Goal: Task Accomplishment & Management: Use online tool/utility

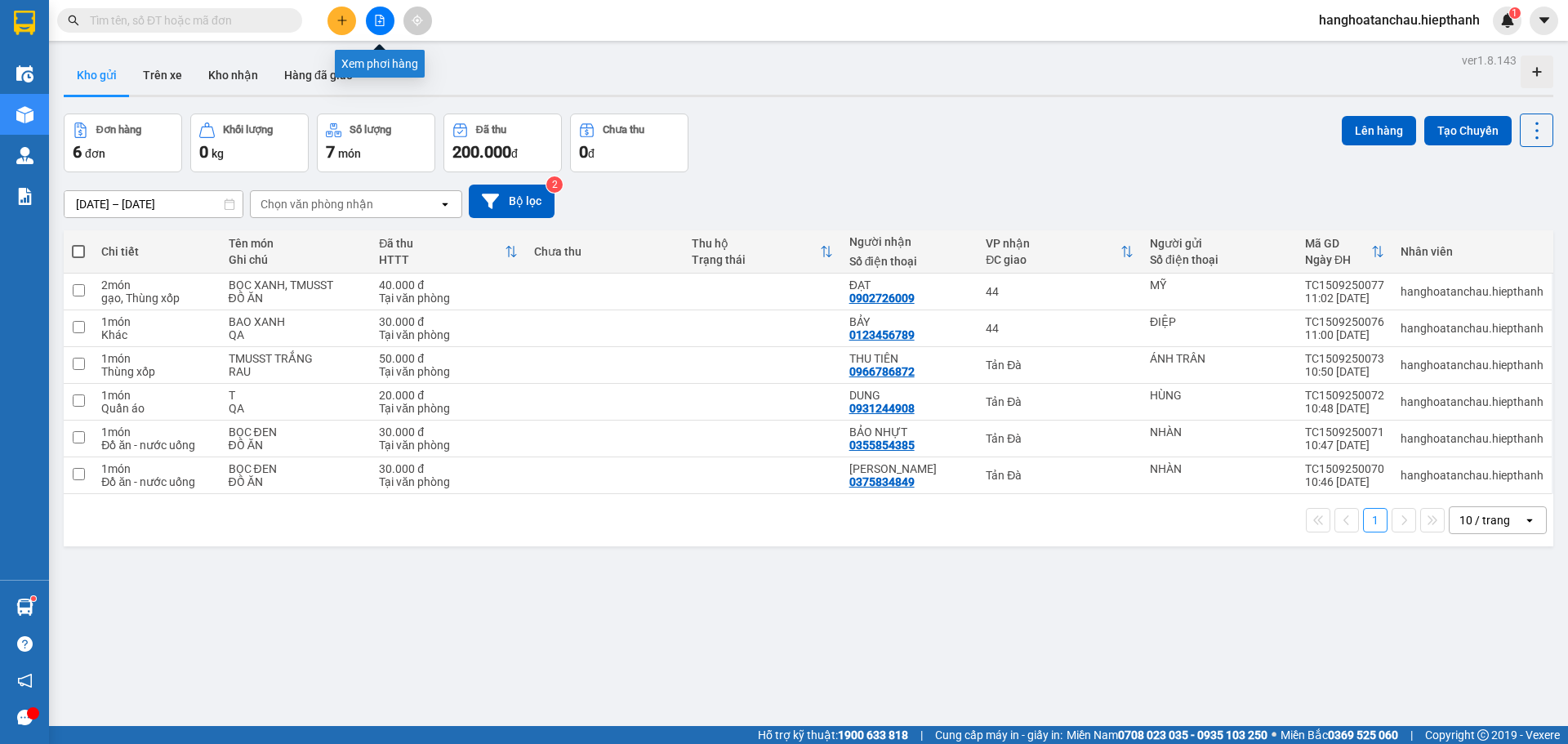
click at [380, 20] on icon "file-add" at bounding box center [379, 21] width 12 height 12
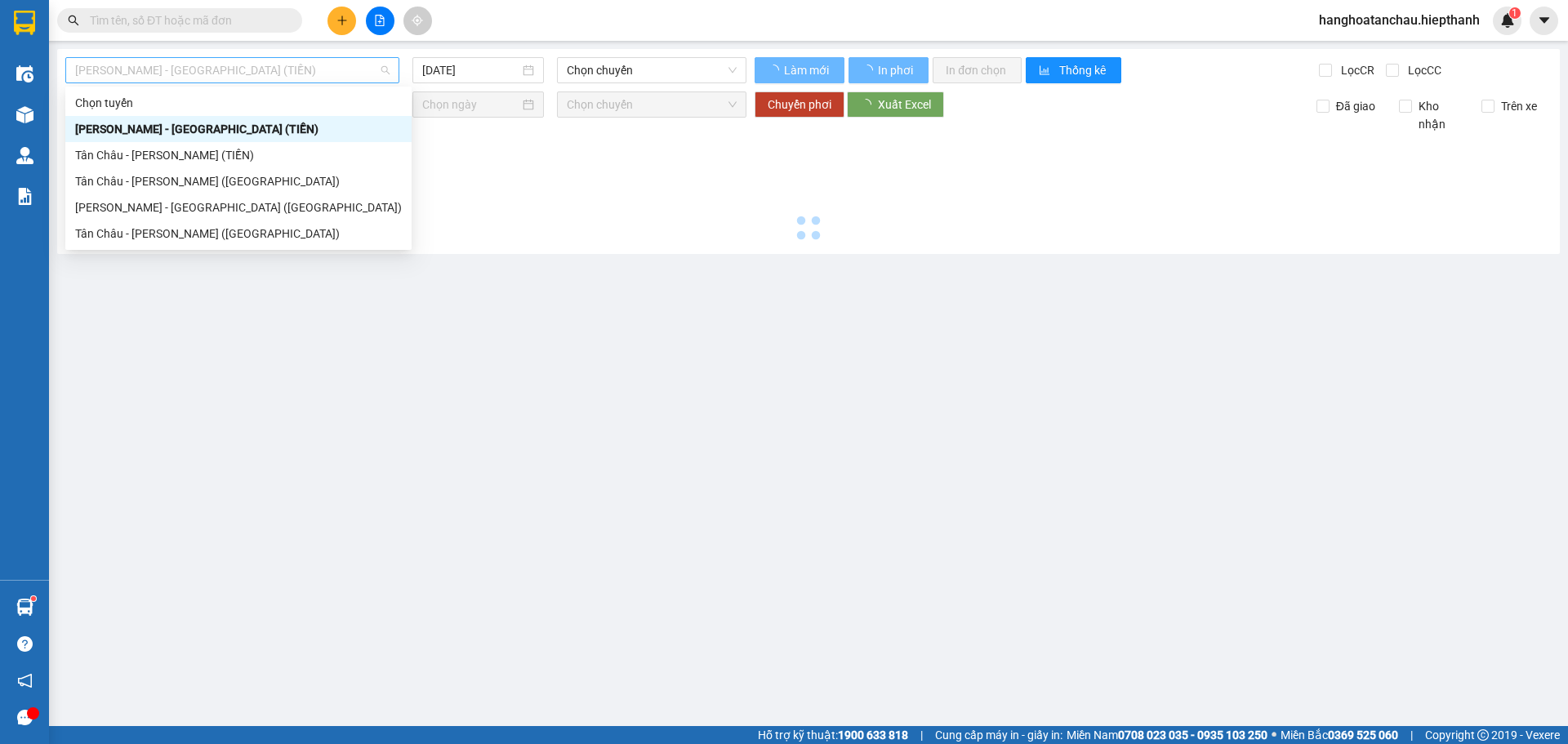
click at [271, 71] on span "[PERSON_NAME] - [GEOGRAPHIC_DATA] (TIỀN)" at bounding box center [232, 70] width 314 height 25
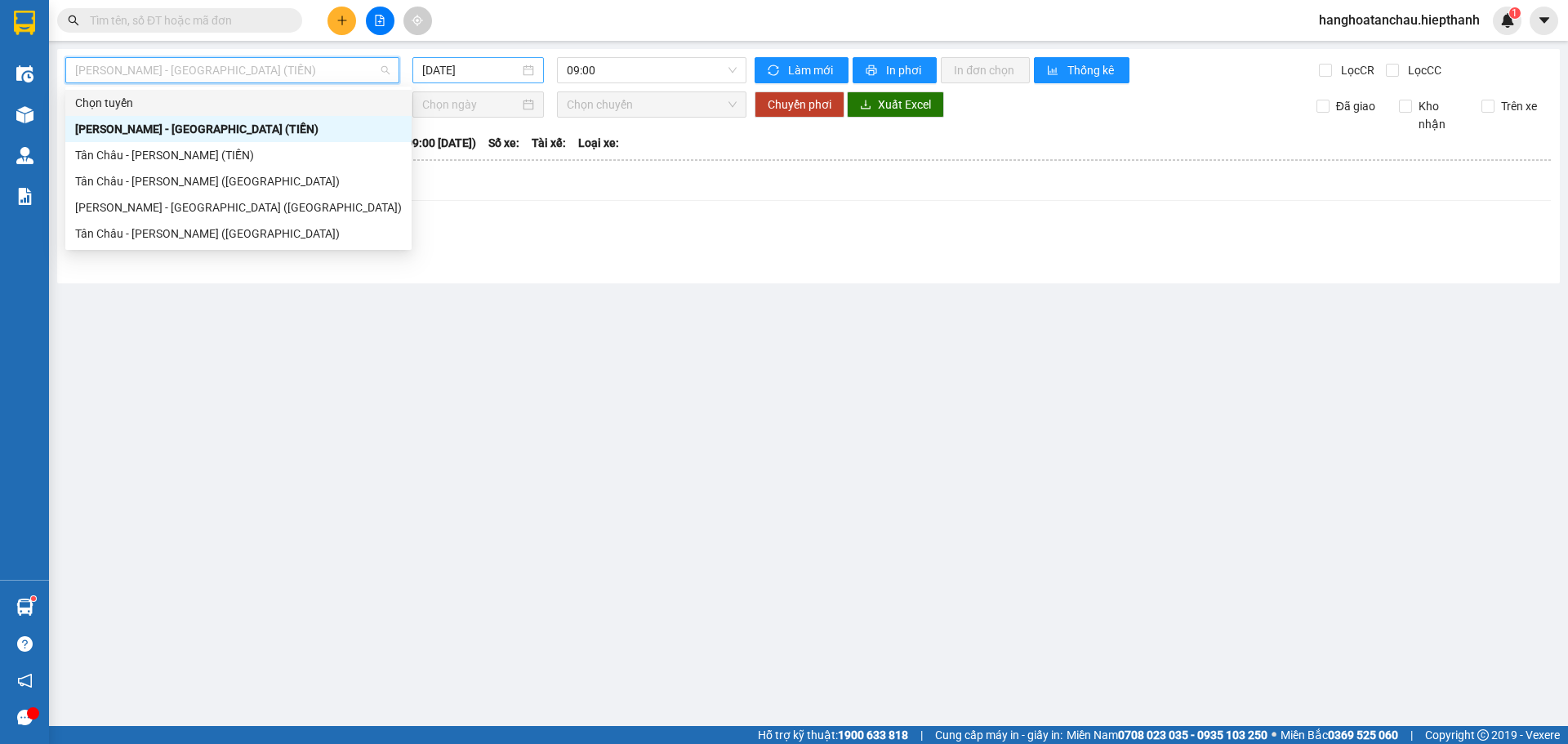
click at [502, 73] on input "[DATE]" at bounding box center [470, 70] width 98 height 18
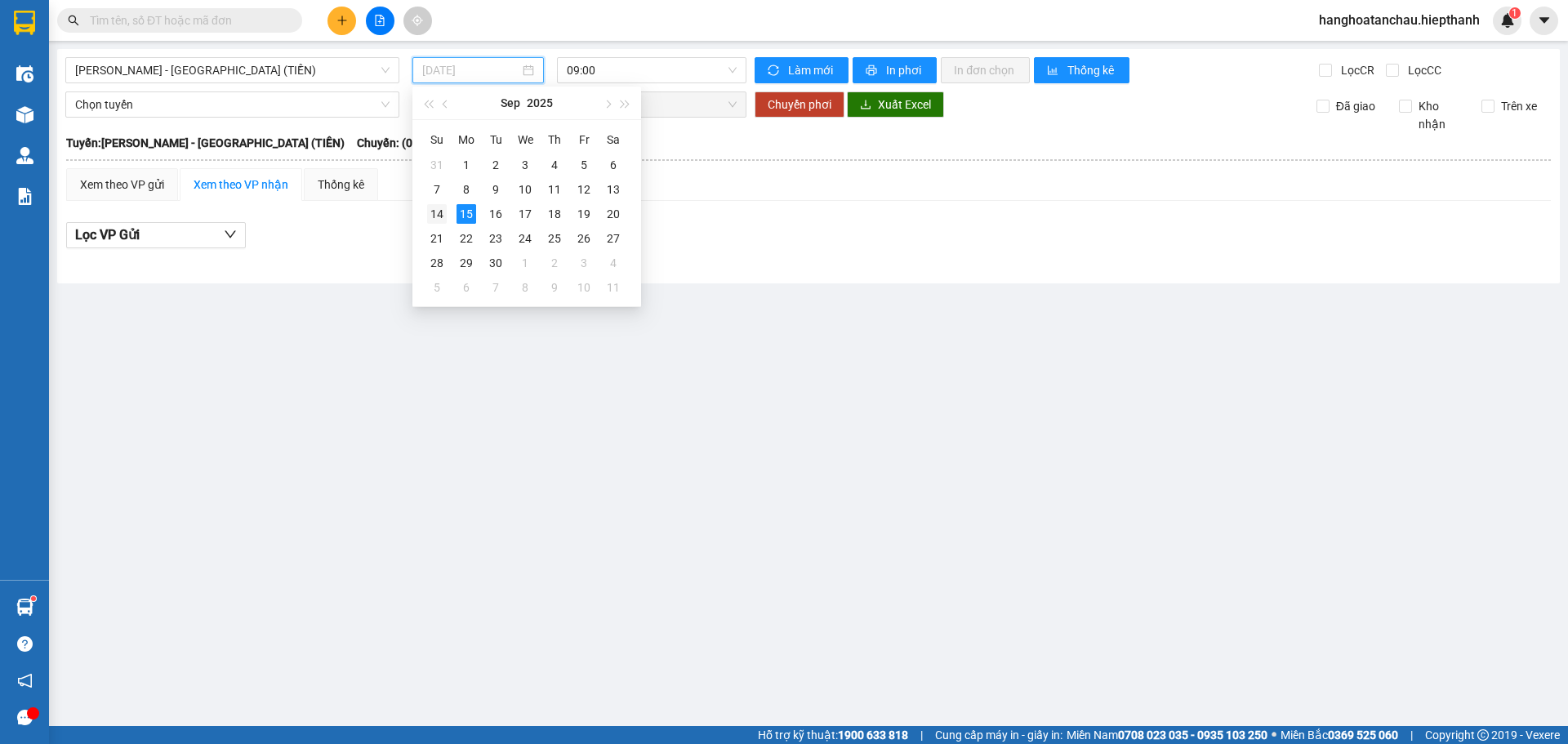
click at [436, 210] on div "14" at bounding box center [437, 214] width 20 height 20
type input "[DATE]"
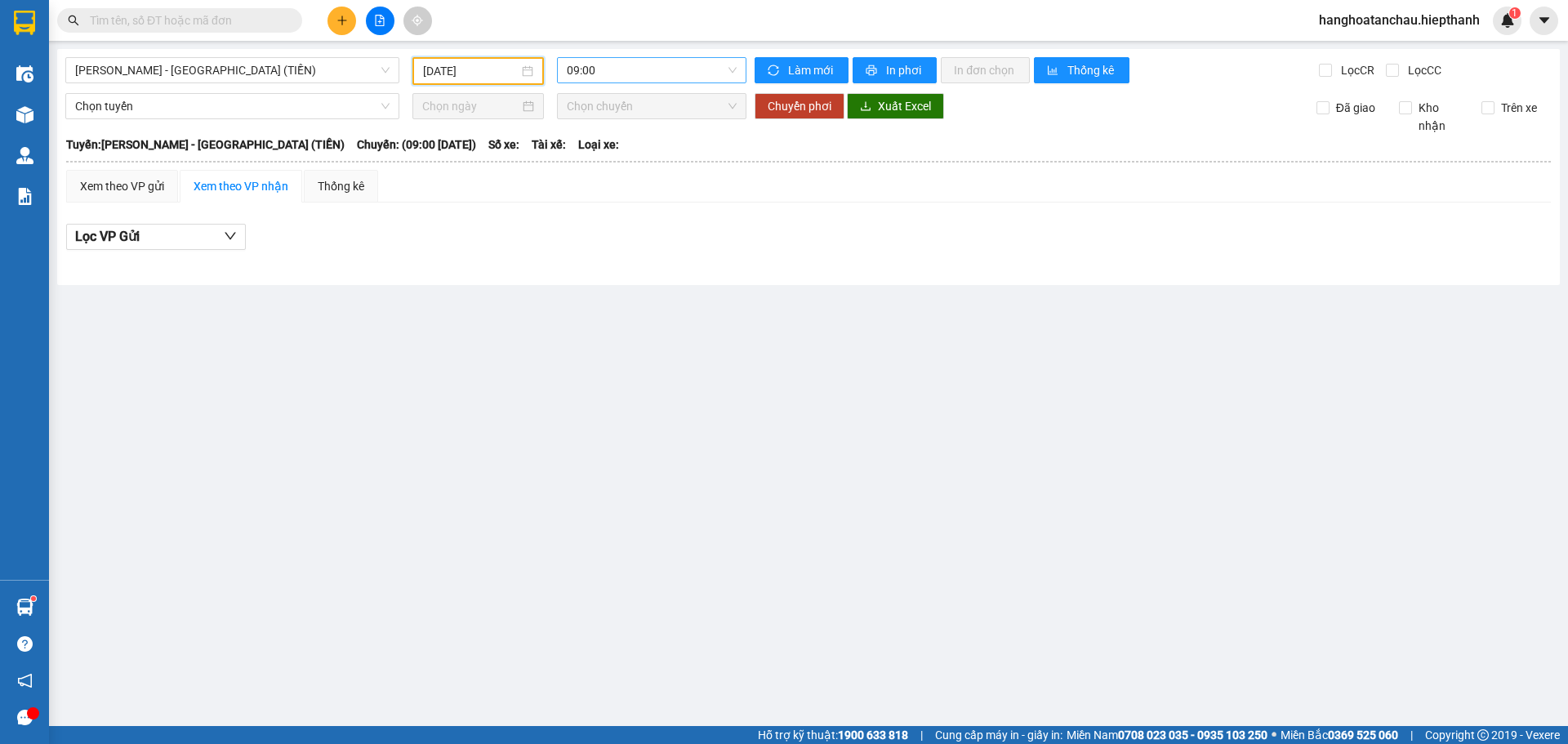
click at [641, 64] on span "09:00" at bounding box center [651, 70] width 170 height 25
click at [615, 183] on div "21:00" at bounding box center [630, 181] width 127 height 18
